Goal: Find specific page/section: Find specific page/section

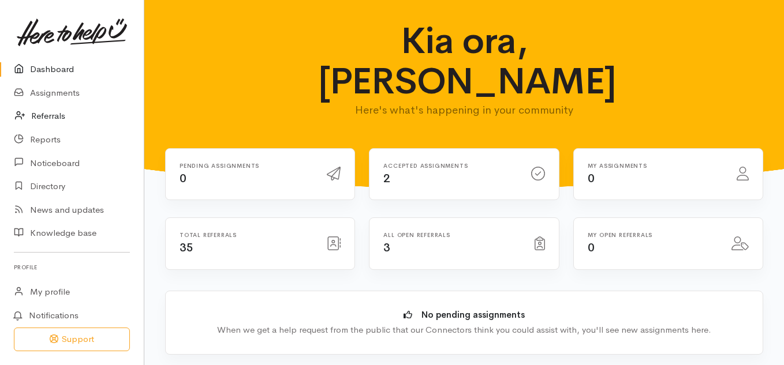
click at [44, 121] on link "Referrals" at bounding box center [72, 117] width 144 height 24
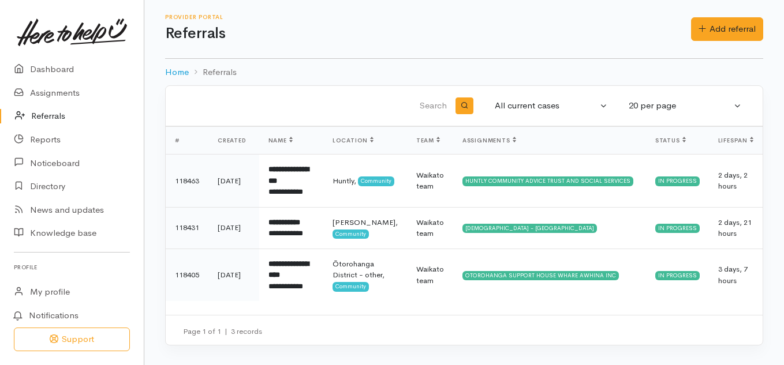
scroll to position [5, 0]
click at [44, 114] on link "Referrals" at bounding box center [72, 117] width 144 height 24
click at [52, 96] on link "Assignments" at bounding box center [72, 93] width 144 height 24
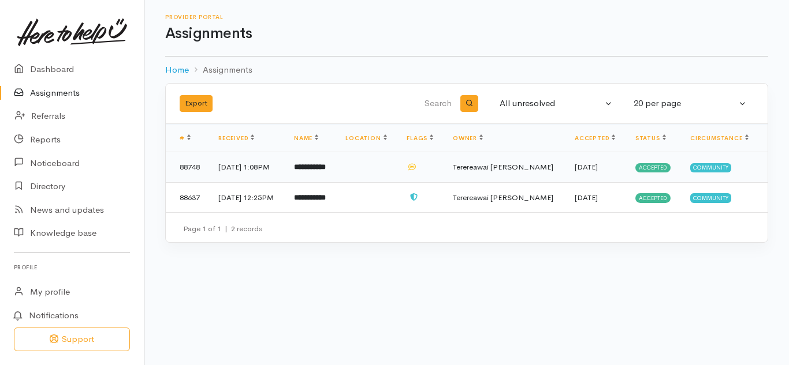
click at [326, 169] on b "**********" at bounding box center [310, 167] width 32 height 8
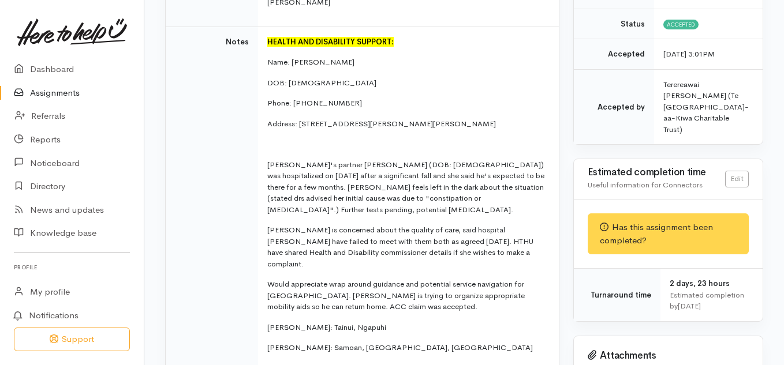
scroll to position [297, 0]
